Goal: Find specific page/section: Find specific page/section

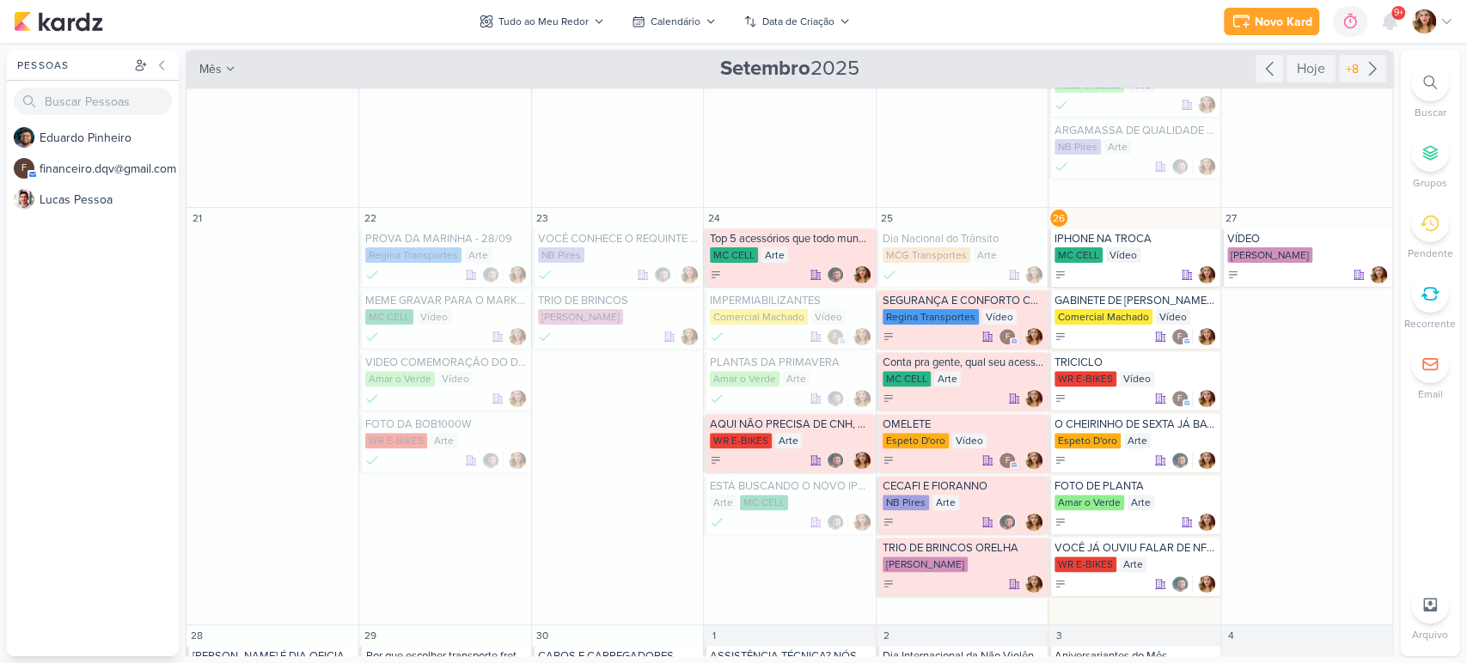
scroll to position [286, 0]
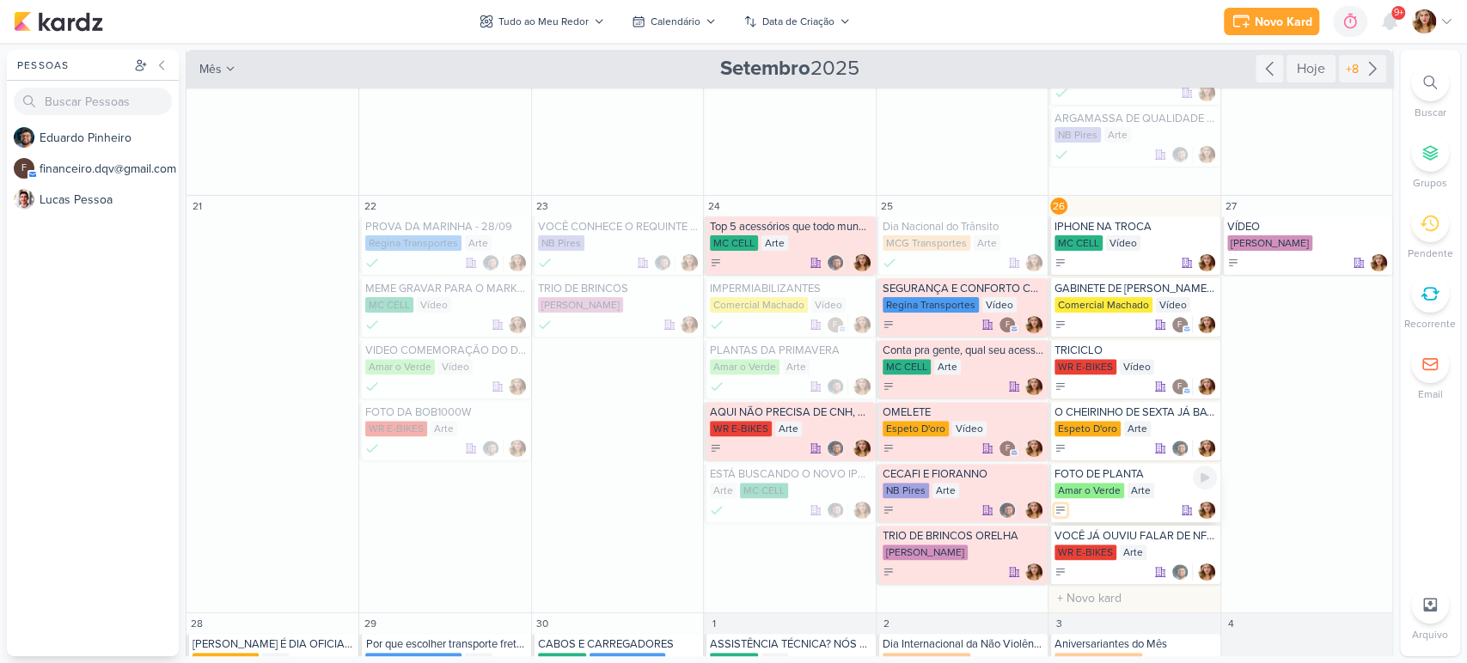
click at [1054, 513] on icon at bounding box center [1060, 510] width 12 height 12
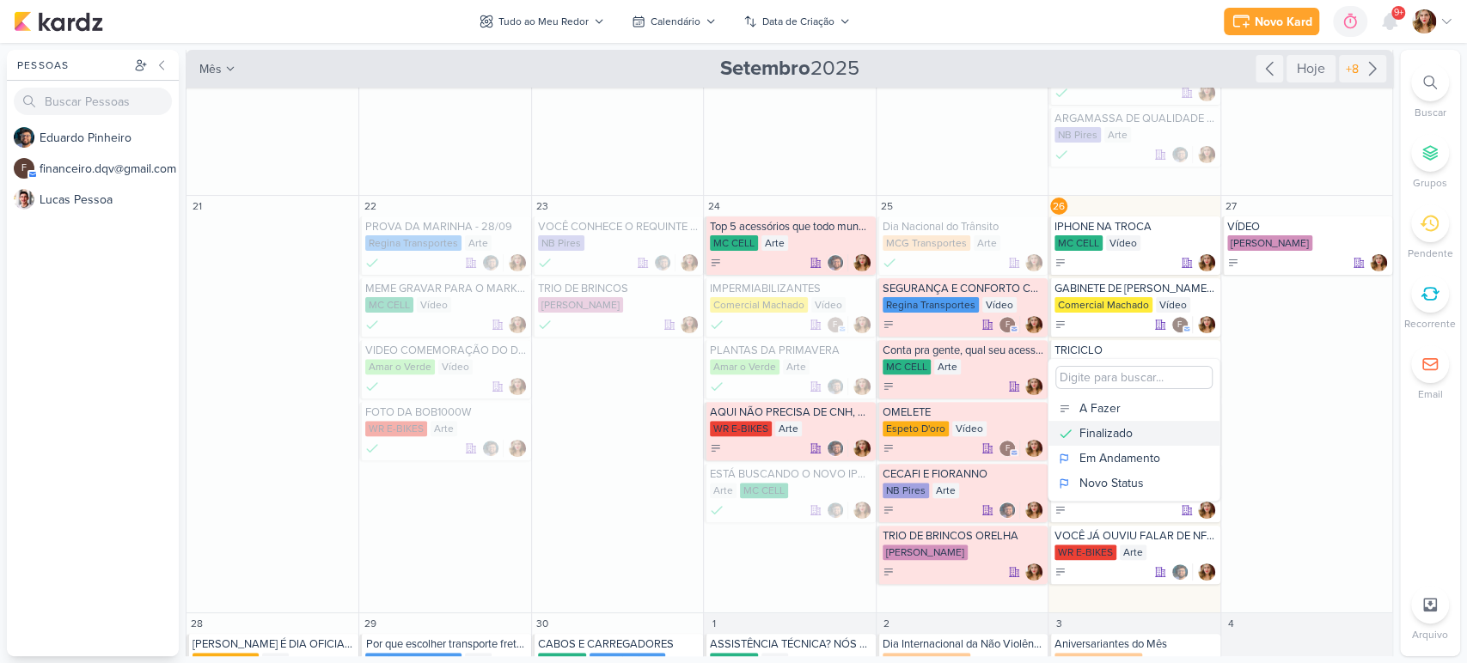
click at [1123, 429] on div "Finalizado" at bounding box center [1105, 434] width 53 height 18
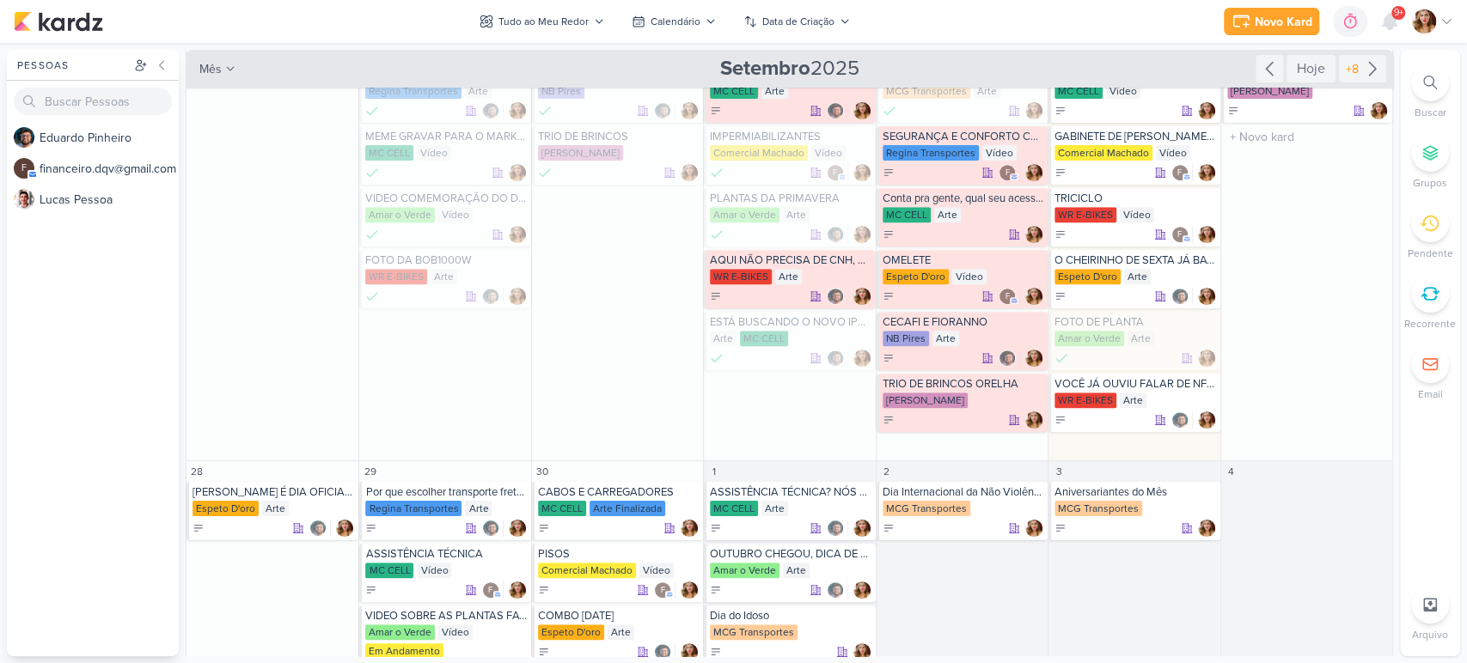
scroll to position [428, 0]
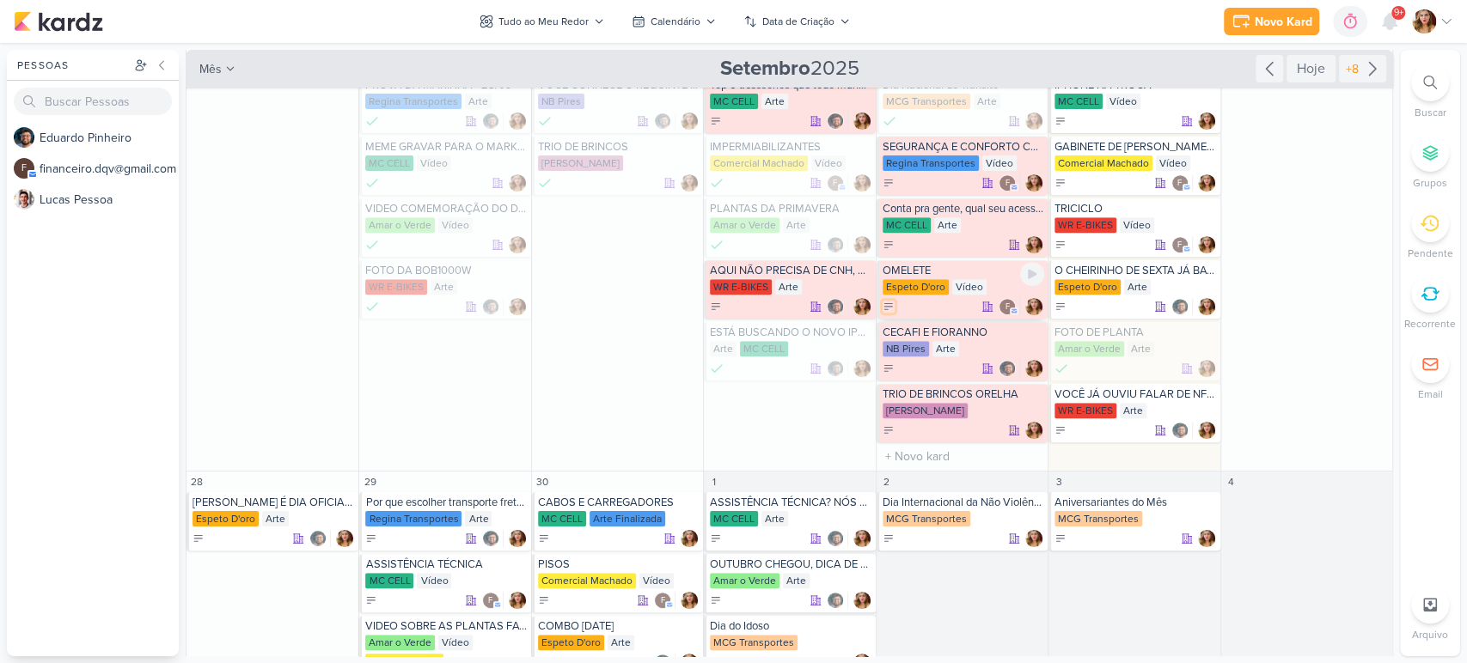
click at [884, 308] on icon at bounding box center [888, 306] width 8 height 6
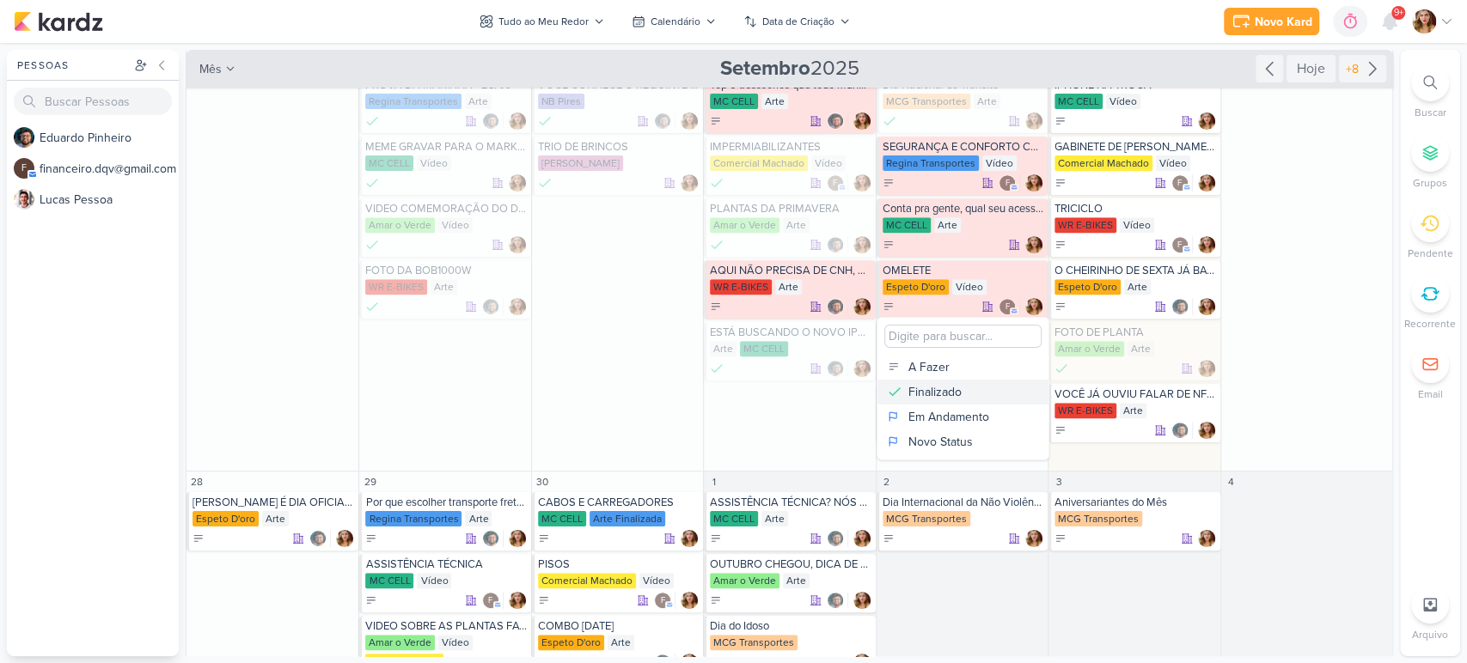
click at [1002, 389] on button "Finalizado" at bounding box center [962, 392] width 171 height 25
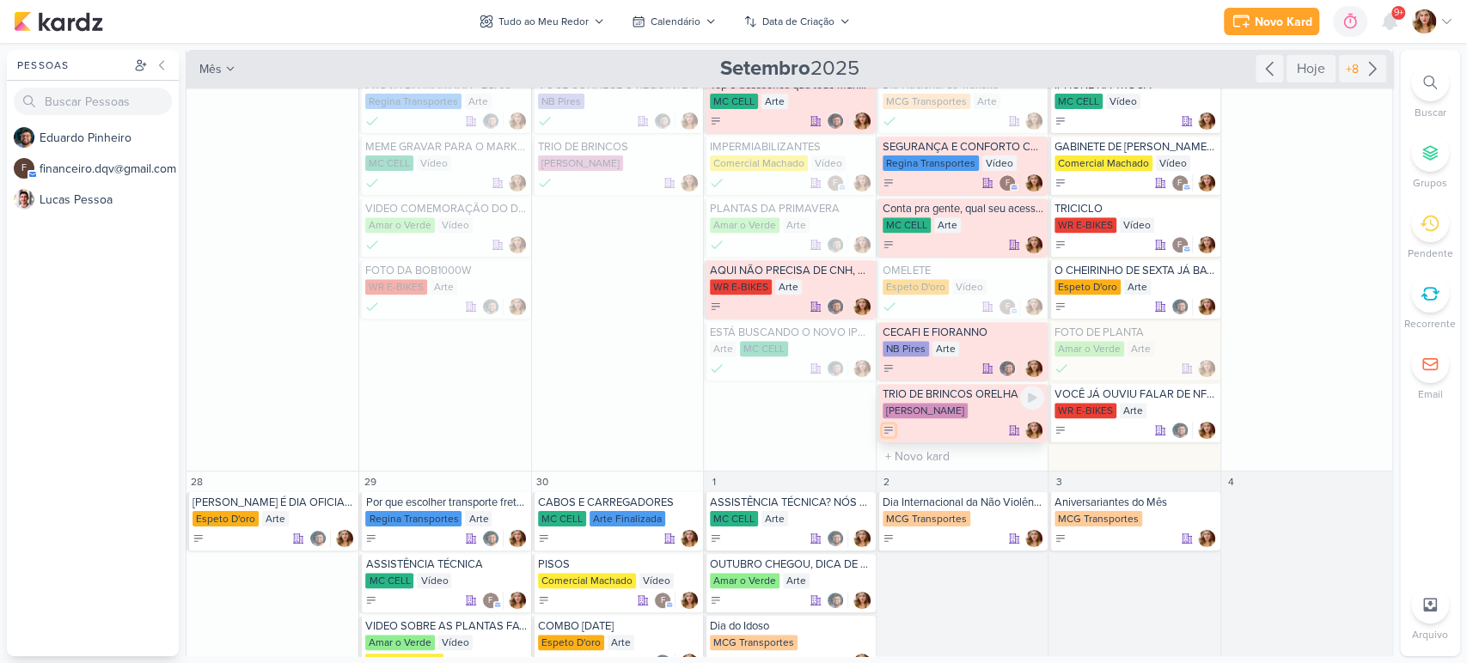
click at [887, 426] on icon at bounding box center [889, 431] width 12 height 12
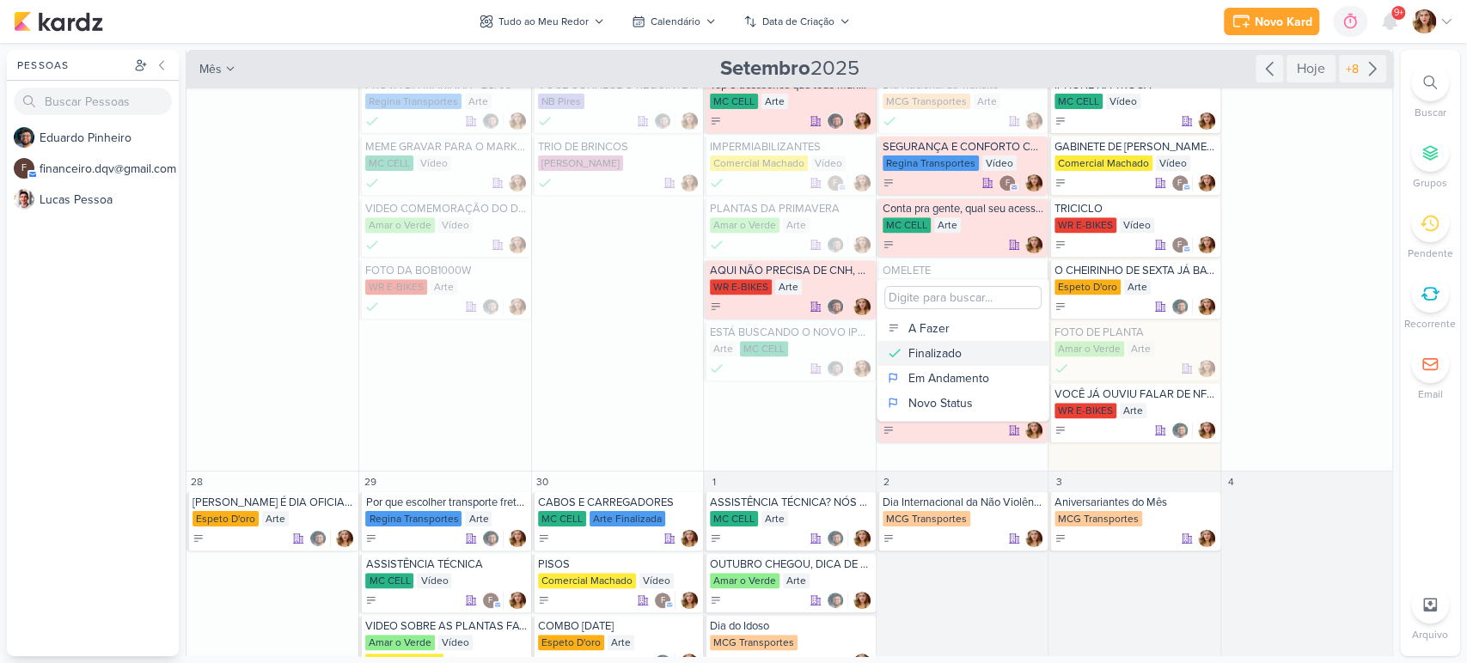
click at [952, 348] on div "Finalizado" at bounding box center [934, 354] width 53 height 18
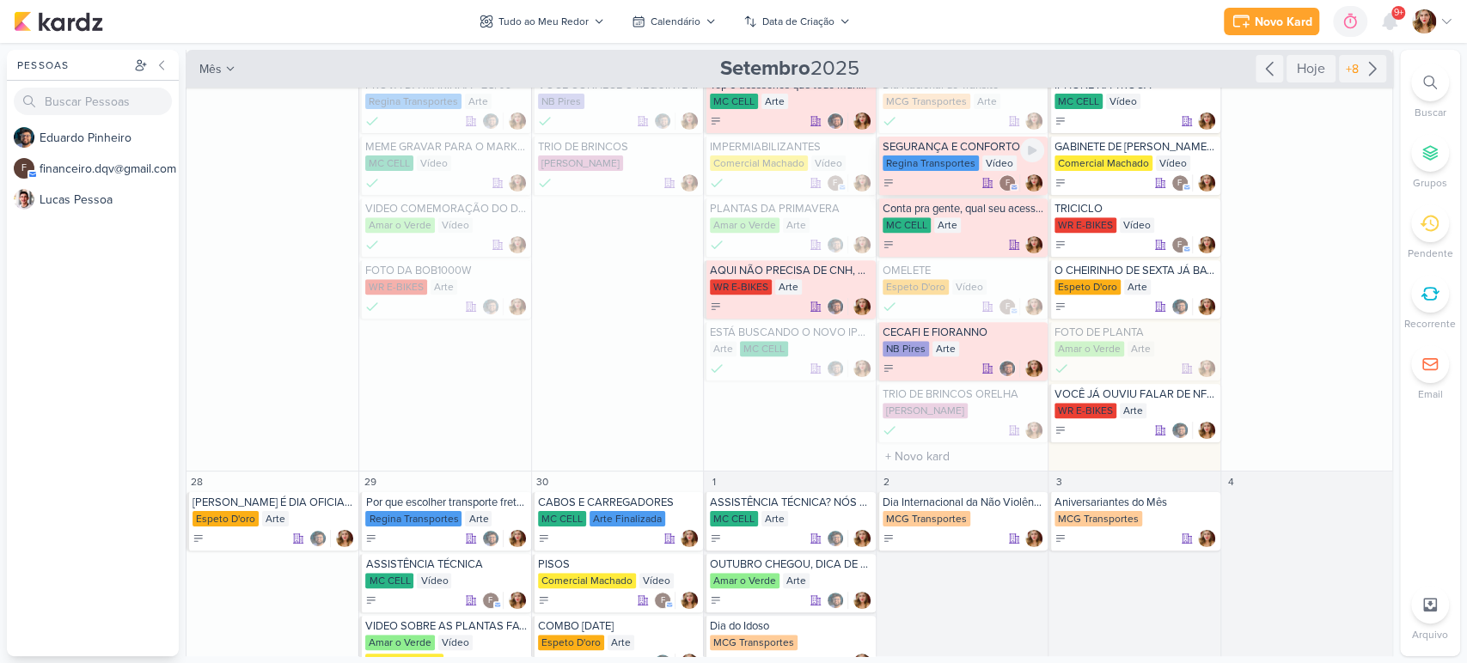
scroll to position [333, 0]
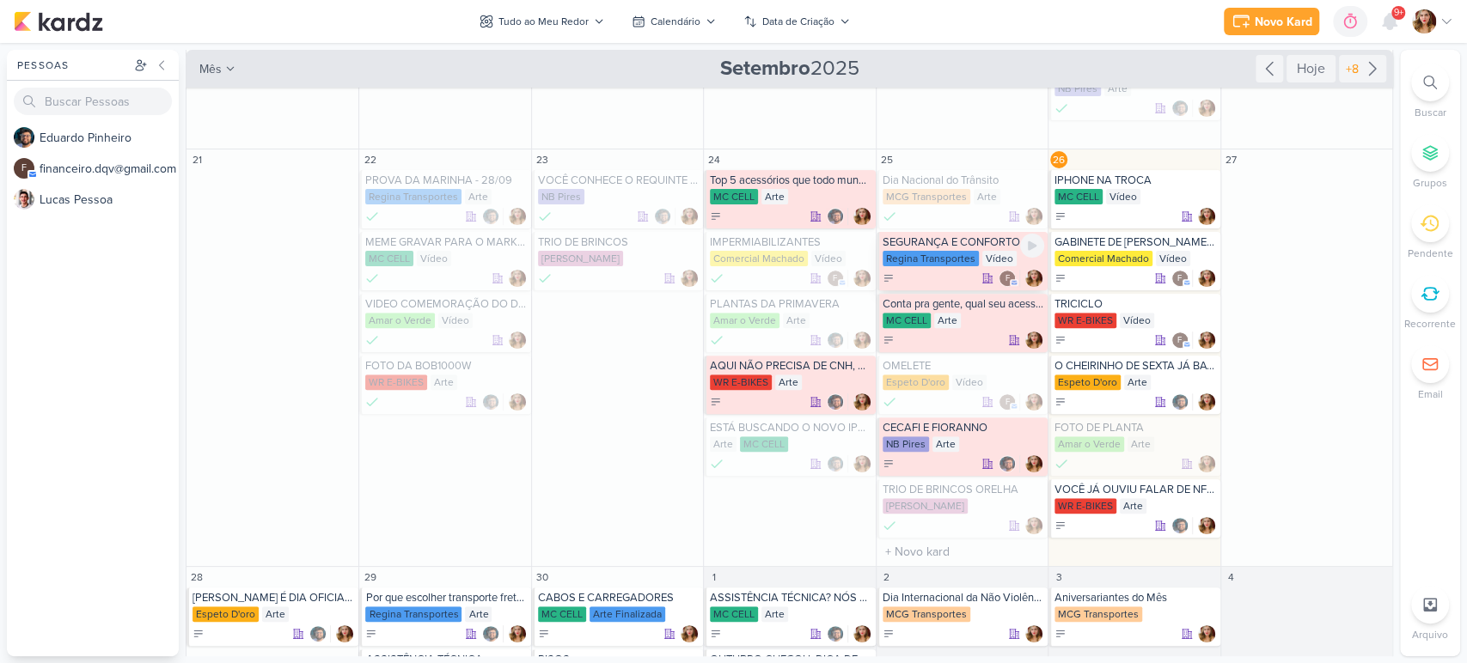
click at [917, 270] on div "f" at bounding box center [964, 278] width 162 height 17
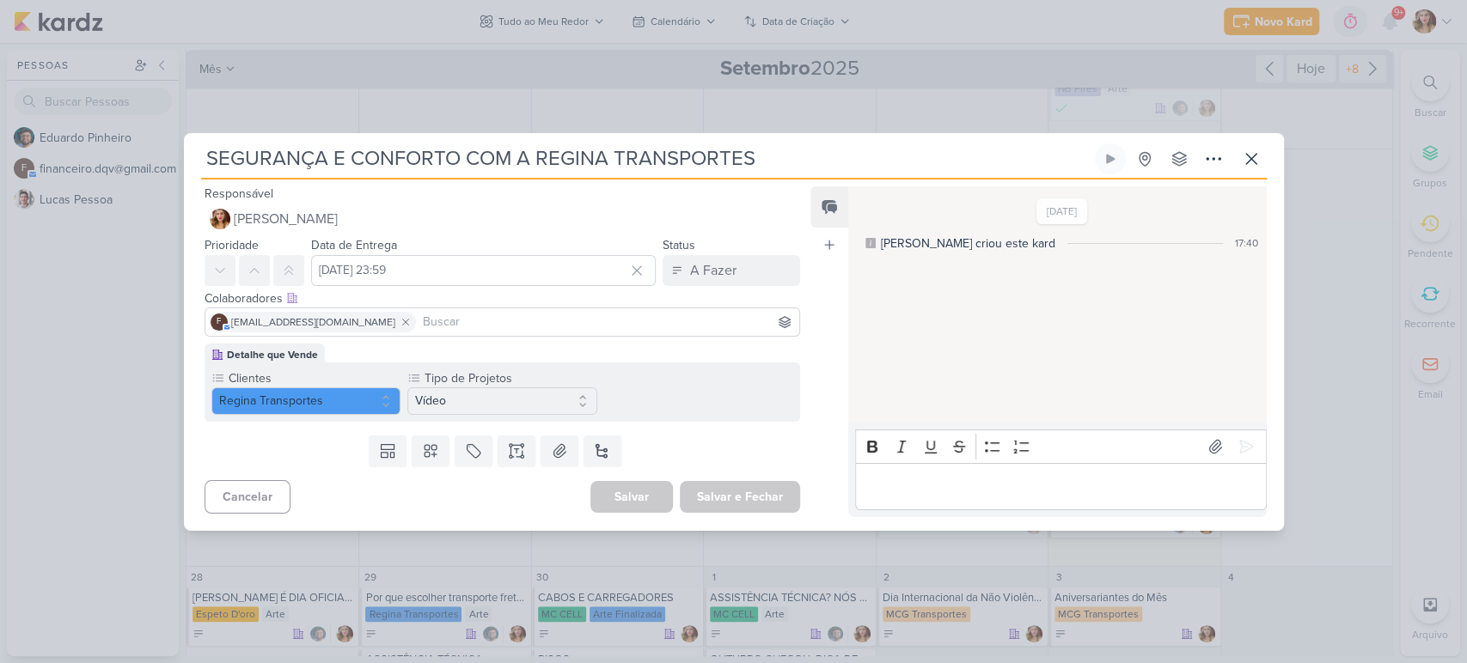
click at [537, 315] on input at bounding box center [607, 322] width 377 height 21
